Goal: Task Accomplishment & Management: Manage account settings

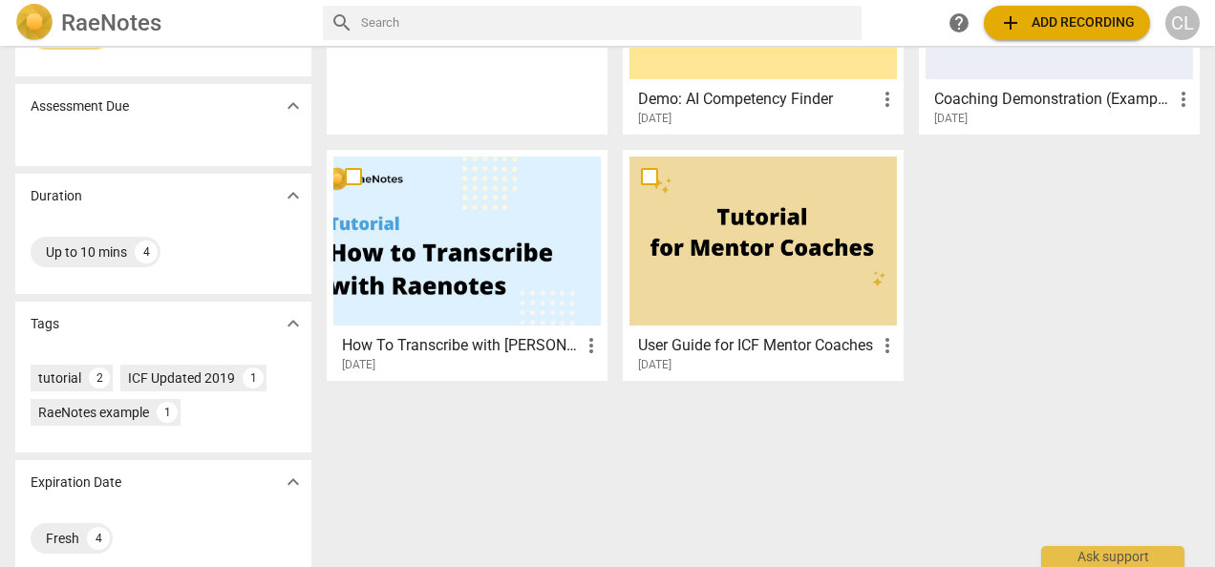
scroll to position [254, 0]
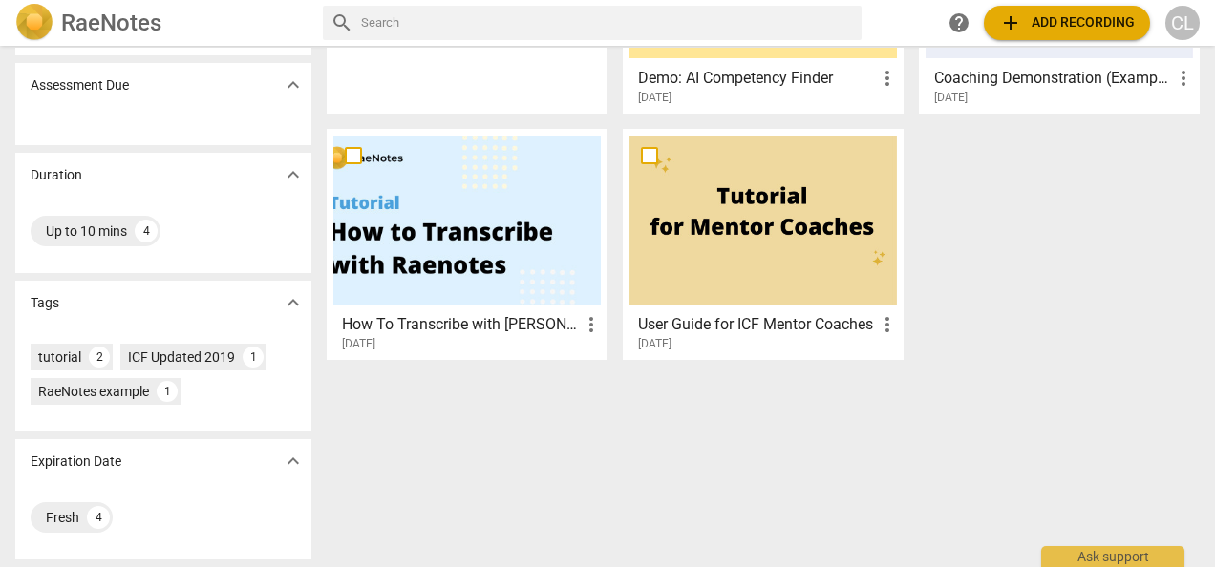
click at [965, 408] on div "Sharing expand_more Shared with me 4 Upload Date expand_more Older 4 Assessment…" at bounding box center [607, 308] width 1215 height 520
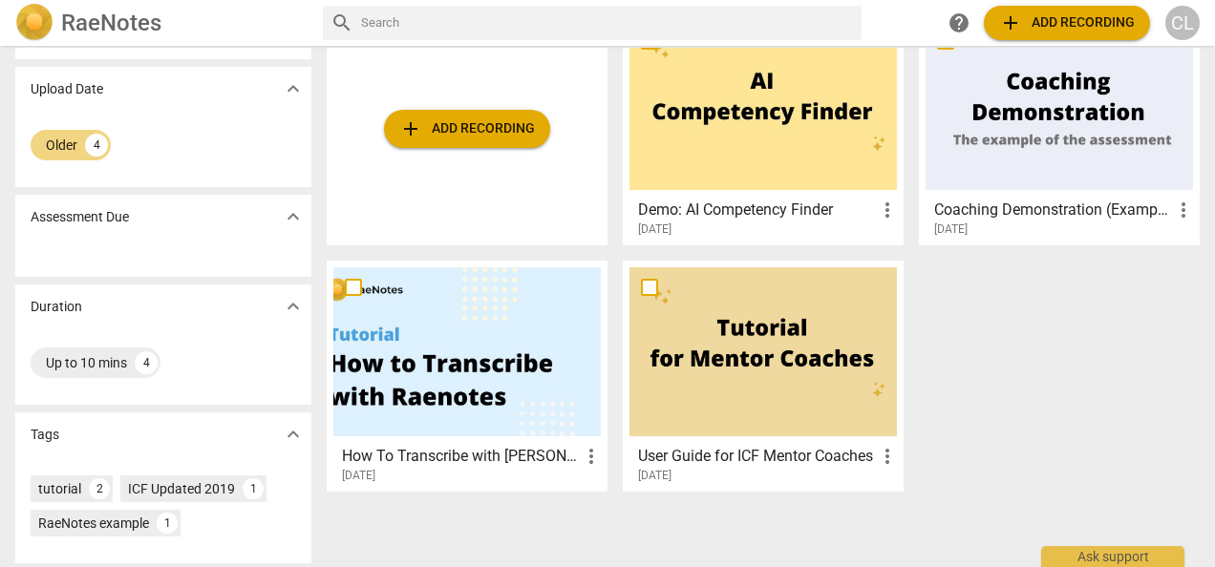
scroll to position [0, 0]
